Goal: Task Accomplishment & Management: Manage account settings

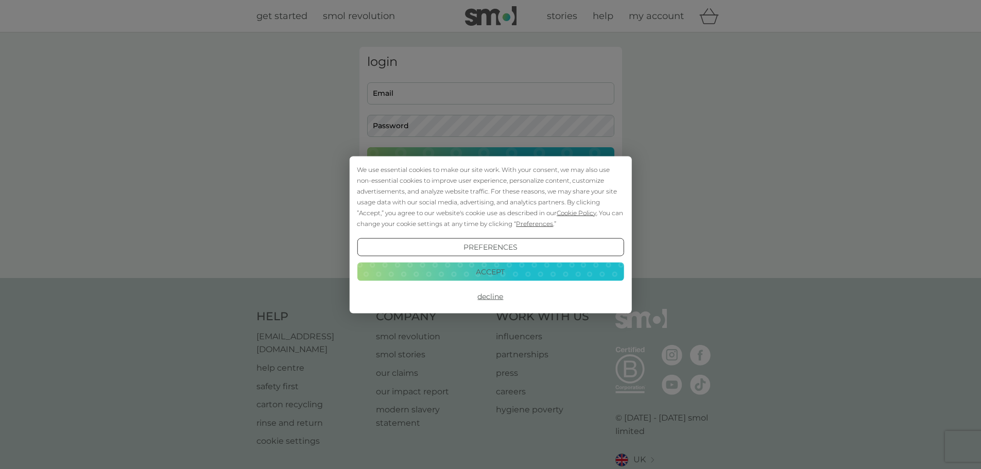
type input "lauragoddard93@gmail.com"
click at [495, 273] on button "Accept" at bounding box center [490, 272] width 267 height 19
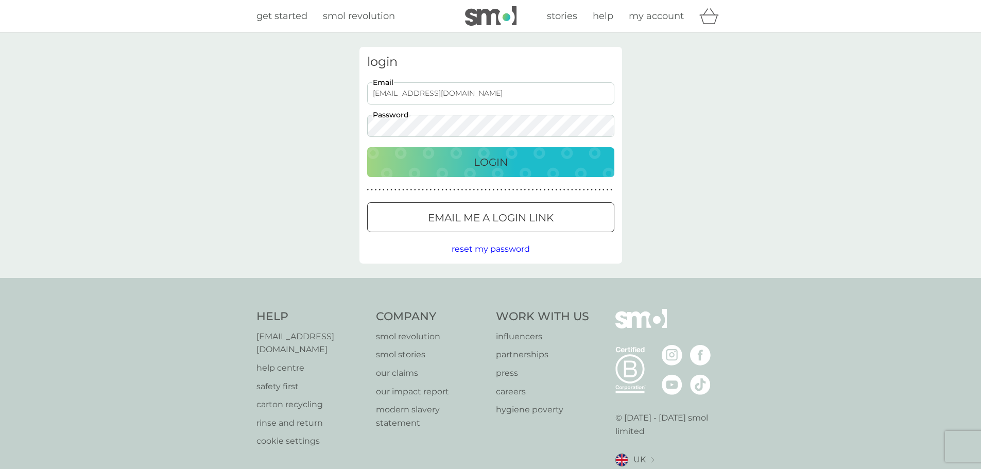
click at [494, 159] on p "Login" at bounding box center [491, 162] width 34 height 16
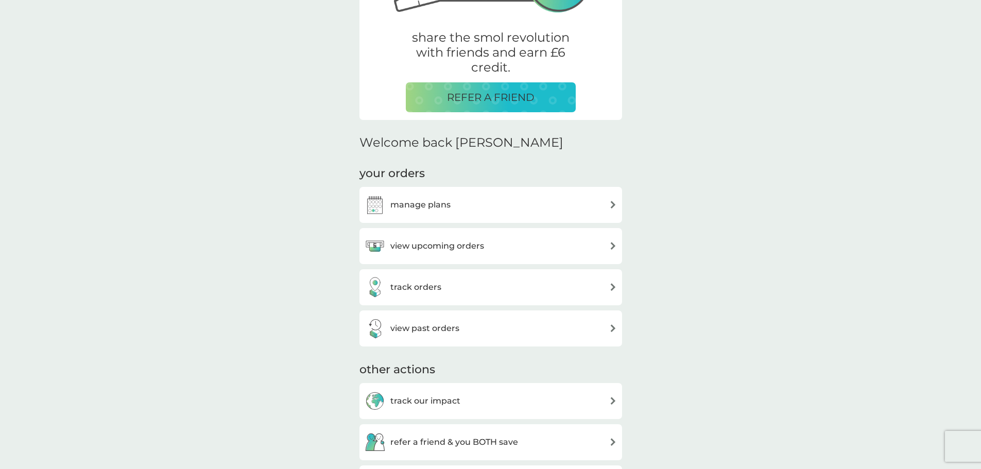
scroll to position [206, 0]
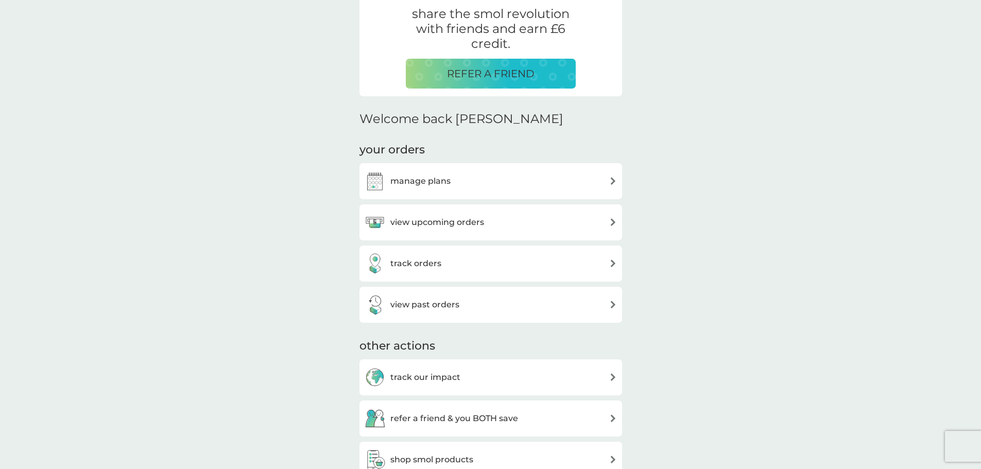
click at [613, 225] on img at bounding box center [614, 222] width 8 height 8
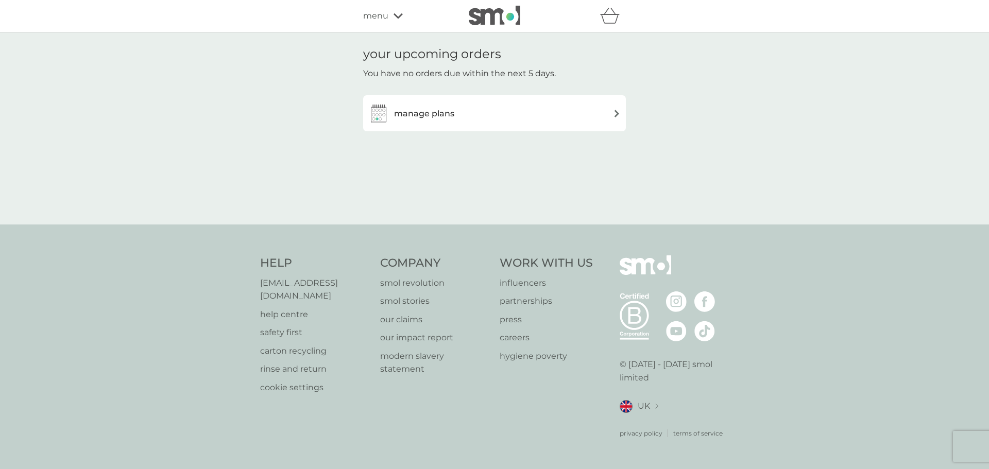
click at [616, 114] on img at bounding box center [617, 114] width 8 height 8
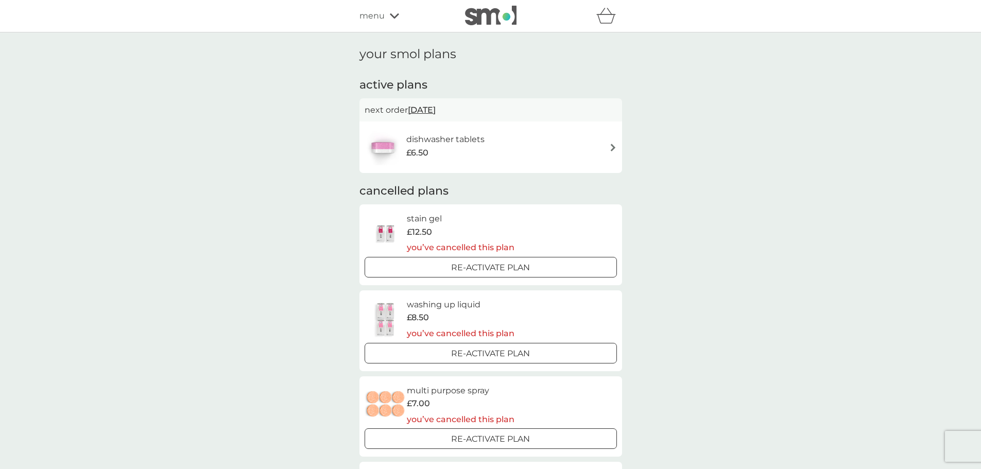
click at [444, 137] on h6 "dishwasher tablets" at bounding box center [446, 139] width 78 height 13
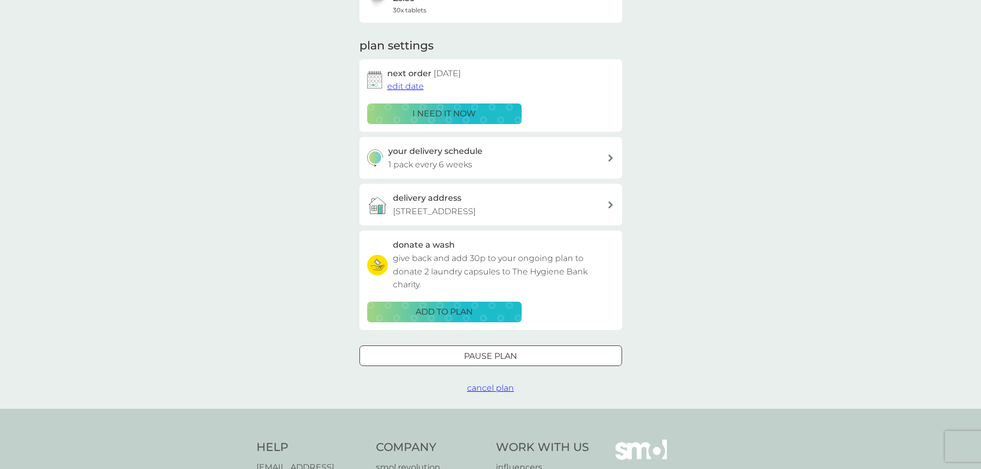
scroll to position [206, 0]
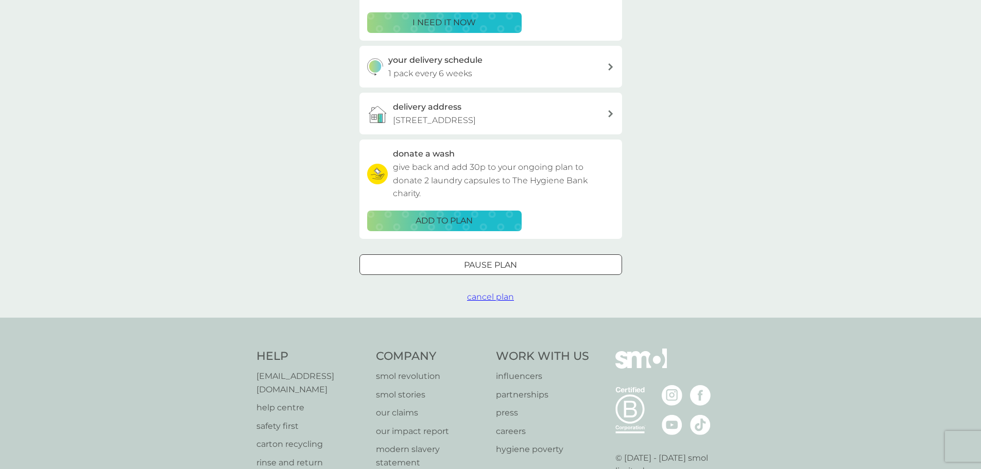
click at [492, 297] on span "cancel plan" at bounding box center [490, 297] width 47 height 10
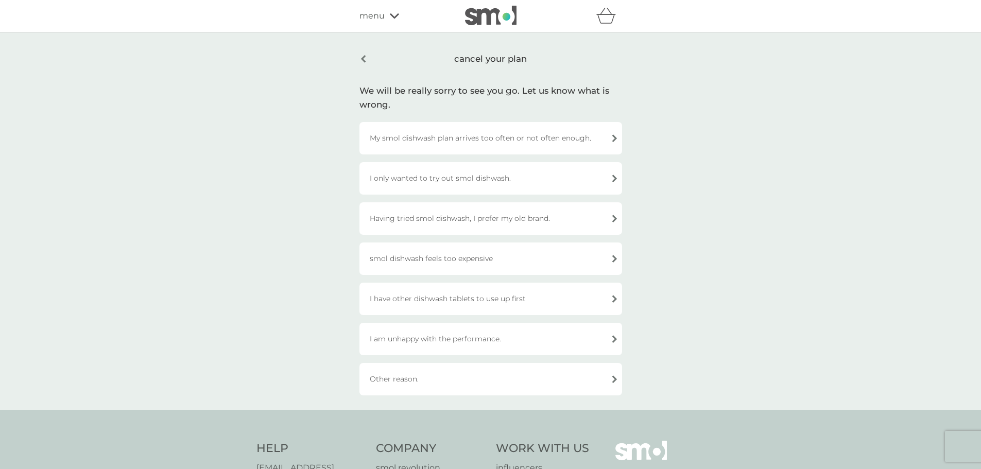
scroll to position [52, 0]
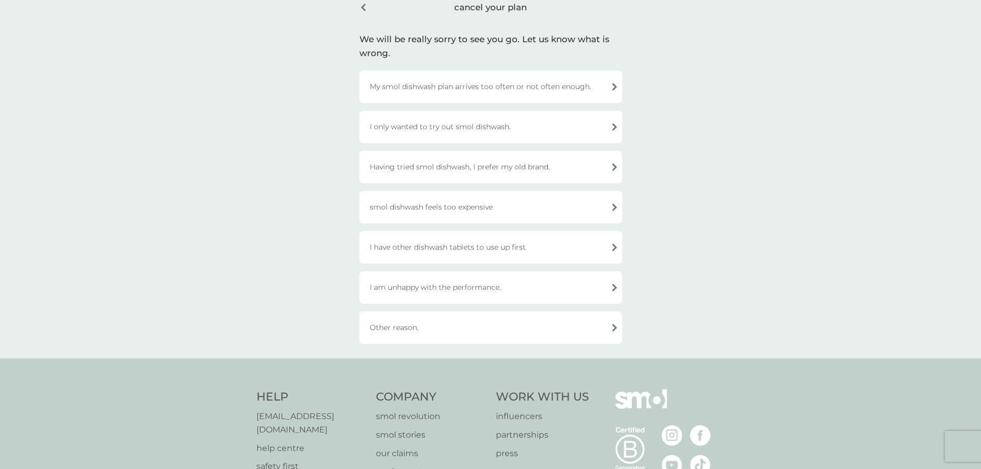
click at [614, 128] on div "I only wanted to try out smol dishwash." at bounding box center [491, 127] width 263 height 32
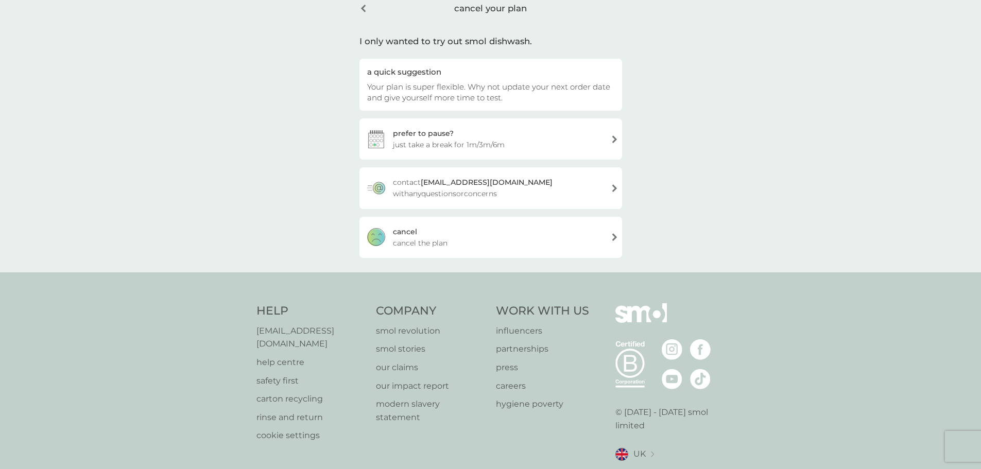
click at [361, 9] on div "cancel your plan" at bounding box center [491, 8] width 263 height 26
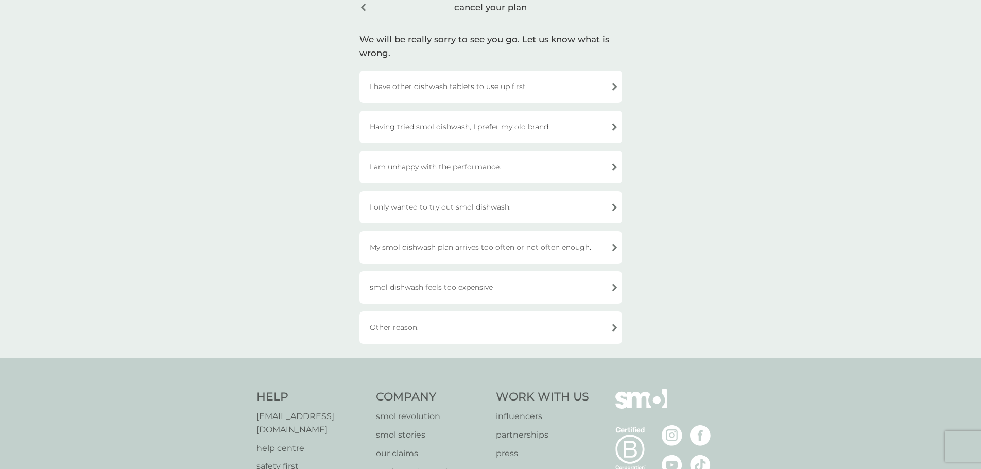
click at [616, 125] on div "Having tried smol dishwash, I prefer my old brand." at bounding box center [491, 127] width 263 height 32
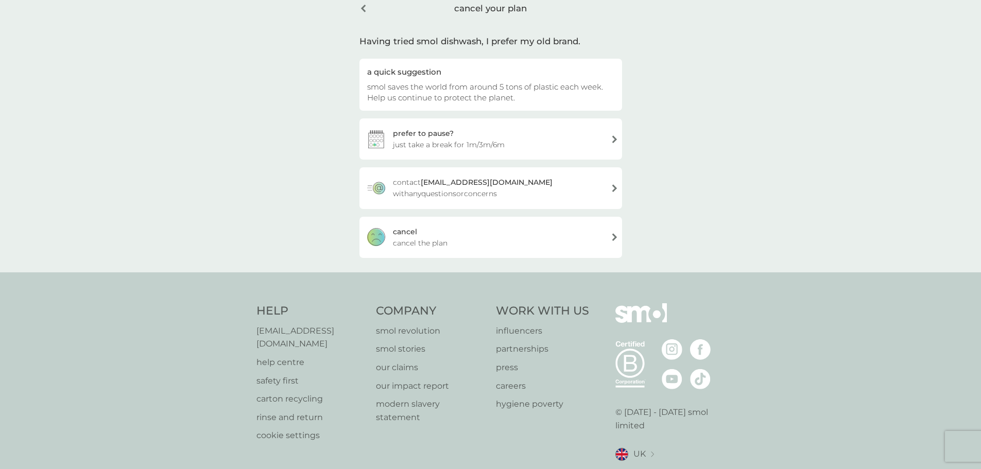
click at [613, 238] on div "[PERSON_NAME] the plan" at bounding box center [491, 237] width 263 height 41
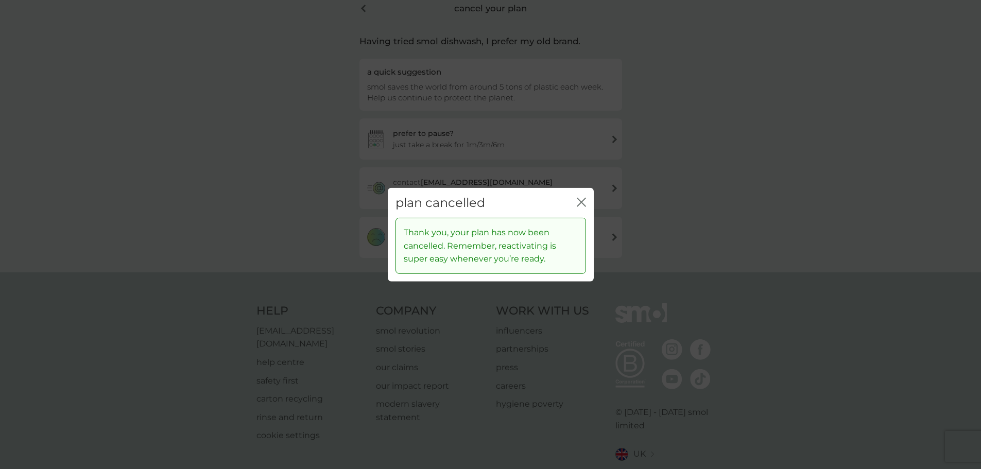
click at [584, 199] on icon "close" at bounding box center [581, 201] width 9 height 9
